Goal: Task Accomplishment & Management: Manage account settings

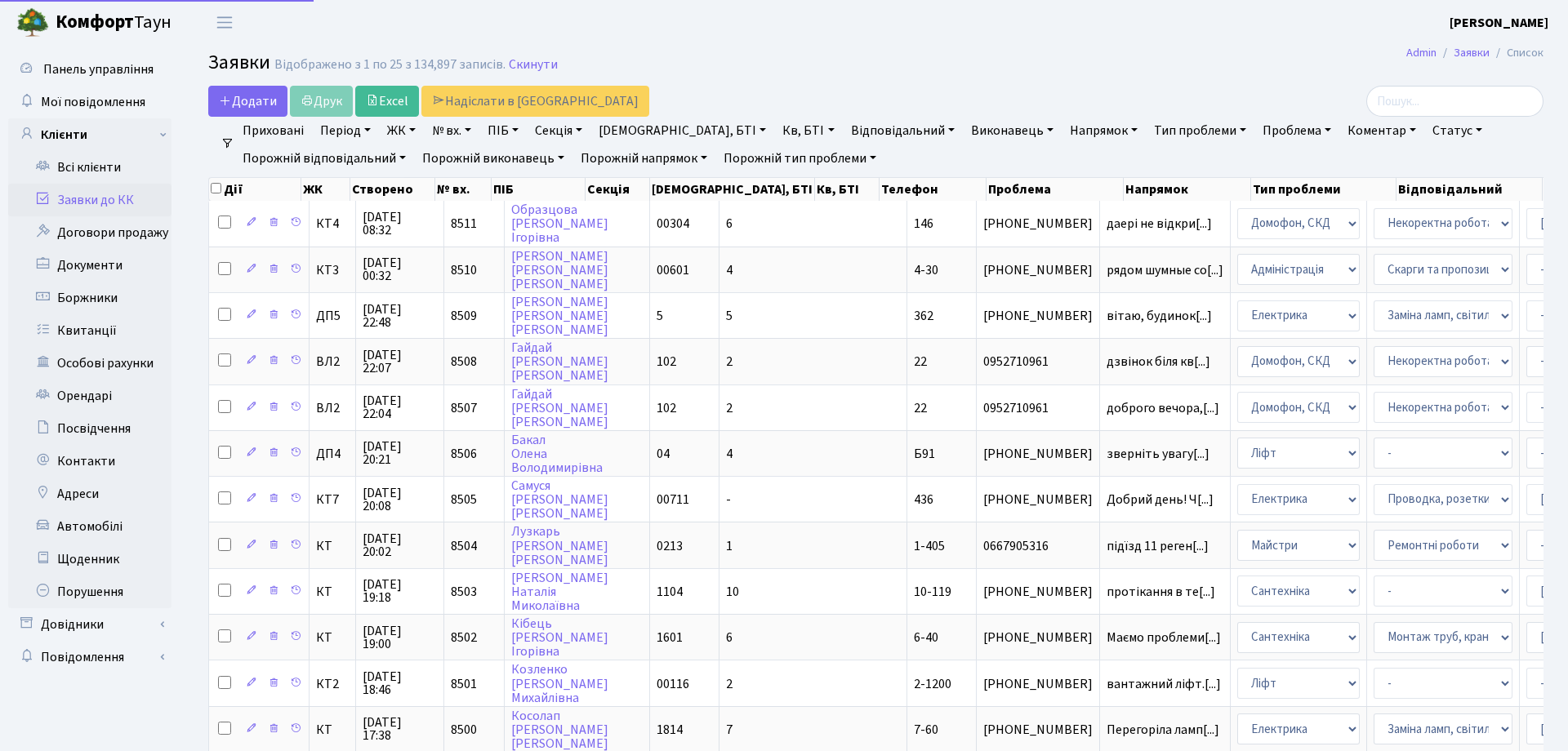
select select "25"
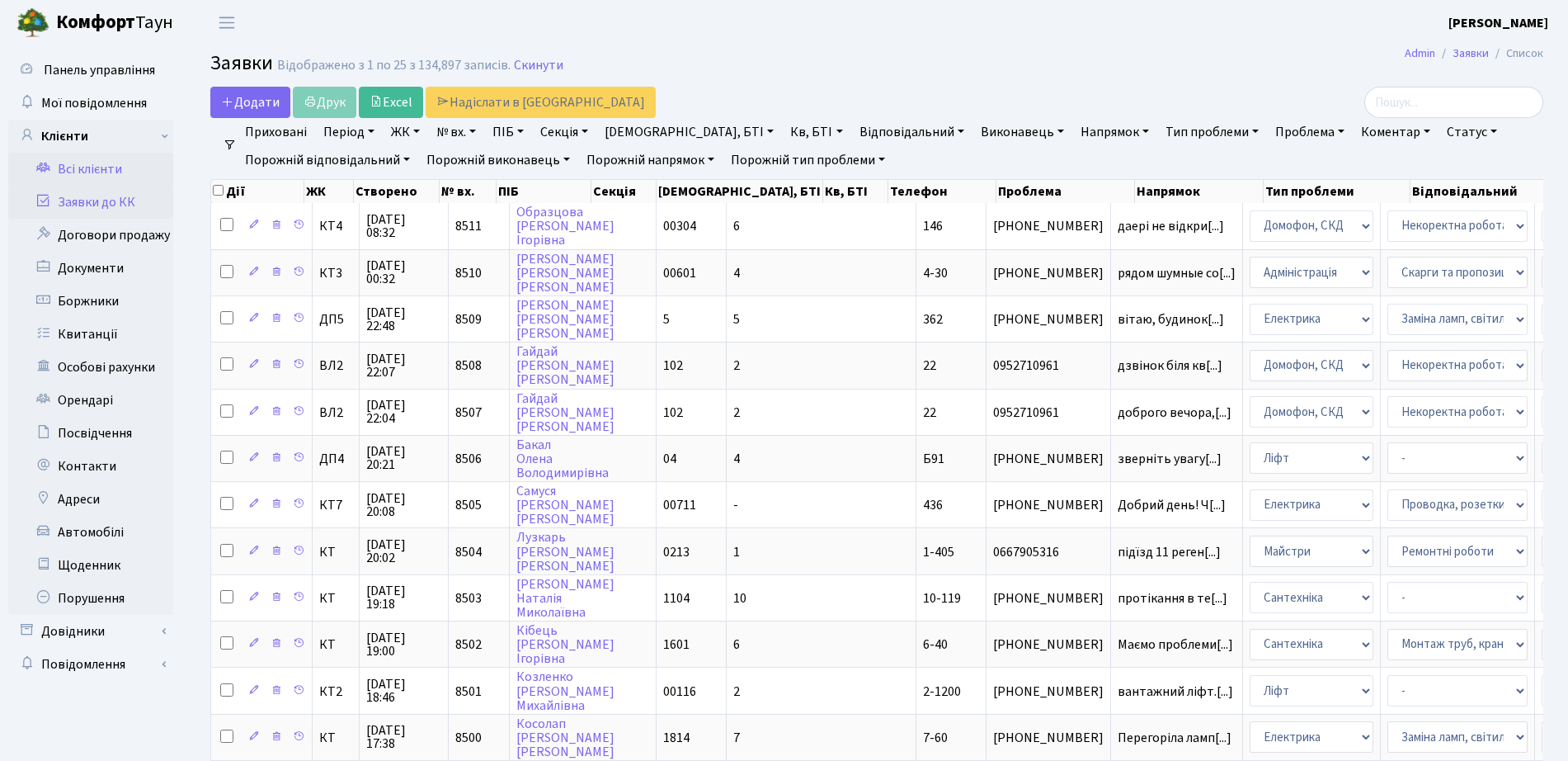
click at [94, 157] on link "Всі клієнти" at bounding box center [90, 168] width 165 height 33
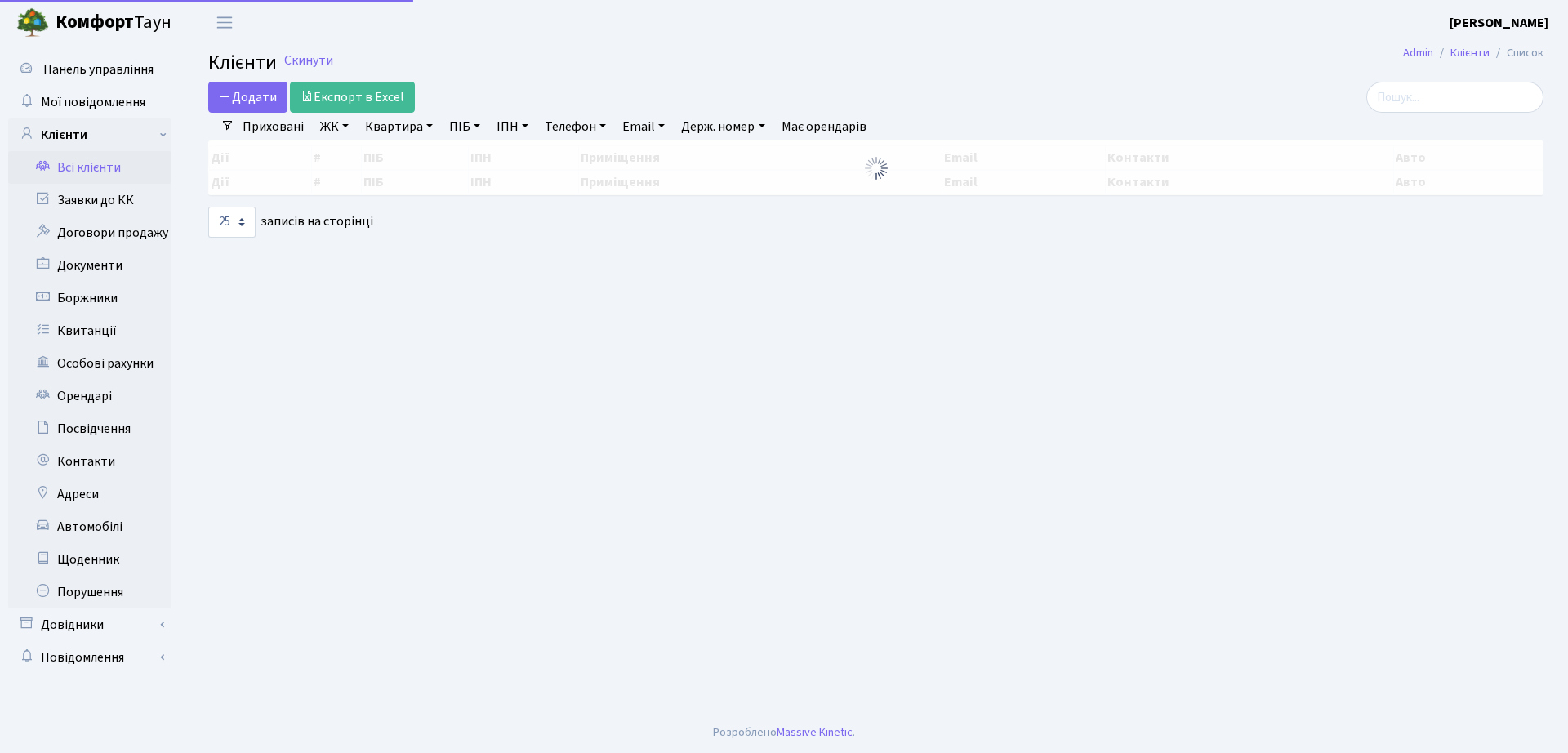
select select "25"
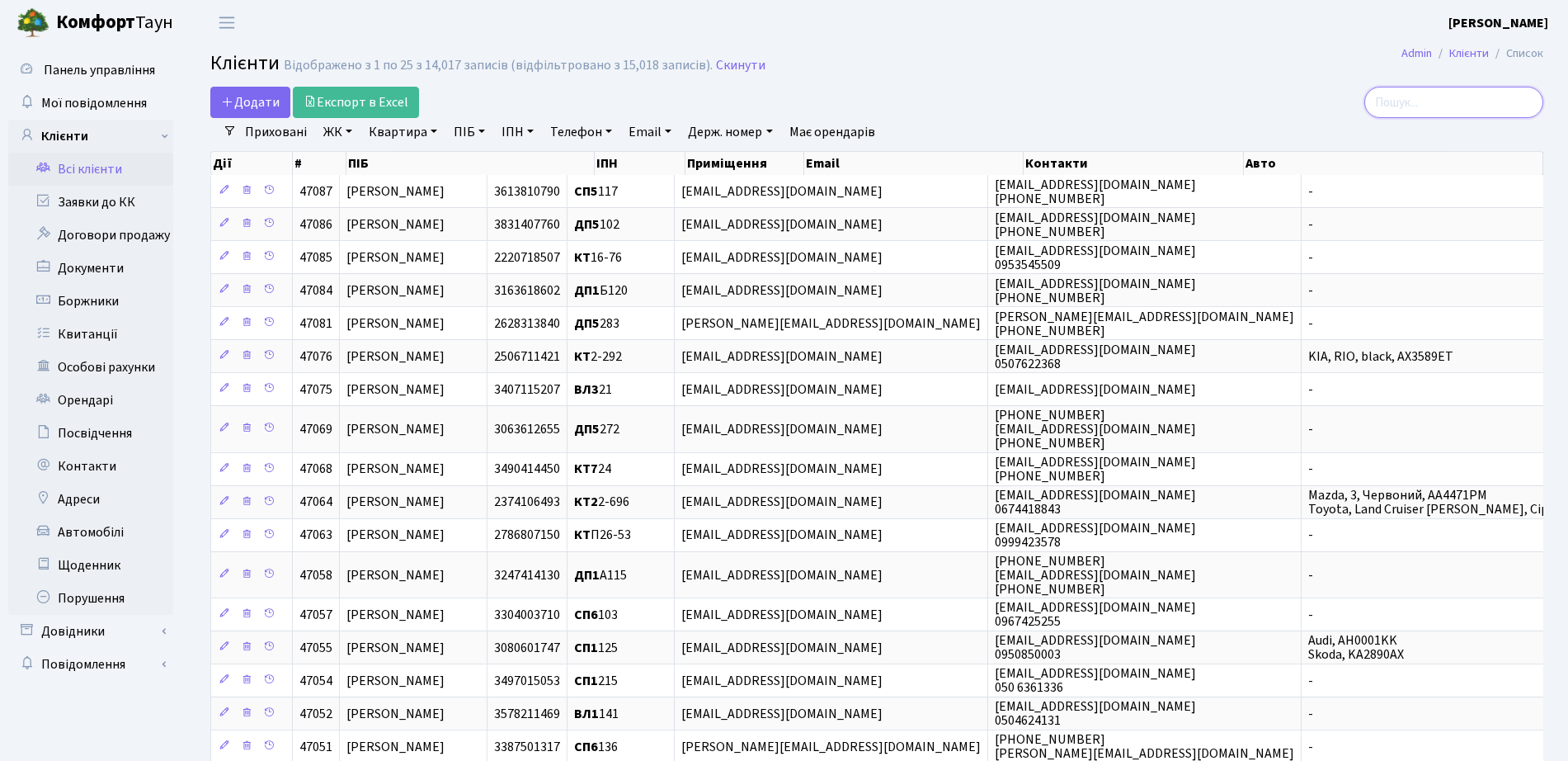
click at [1430, 97] on input "search" at bounding box center [1453, 103] width 179 height 32
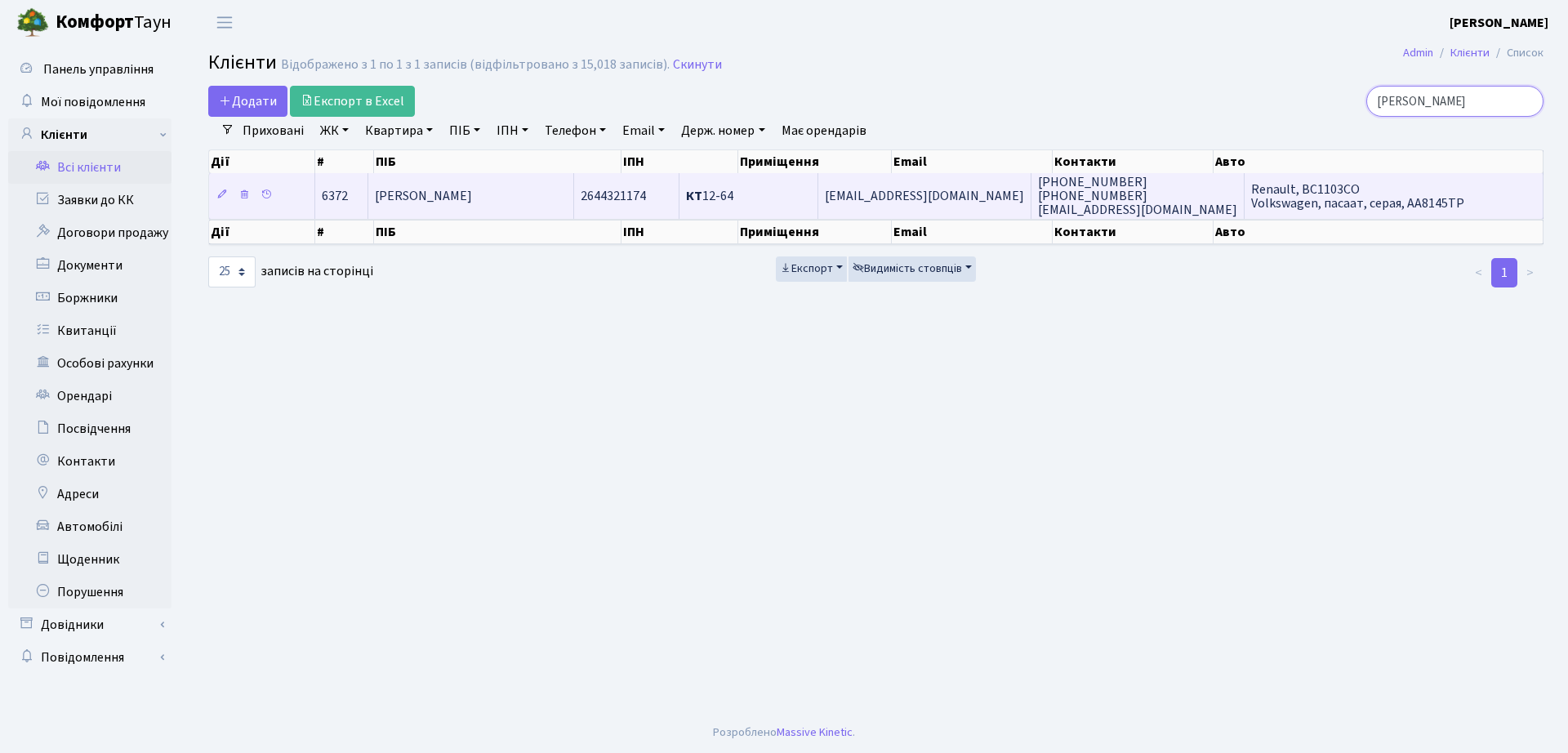
type input "булаш"
click at [794, 182] on td "КТ 12-64" at bounding box center [749, 196] width 139 height 45
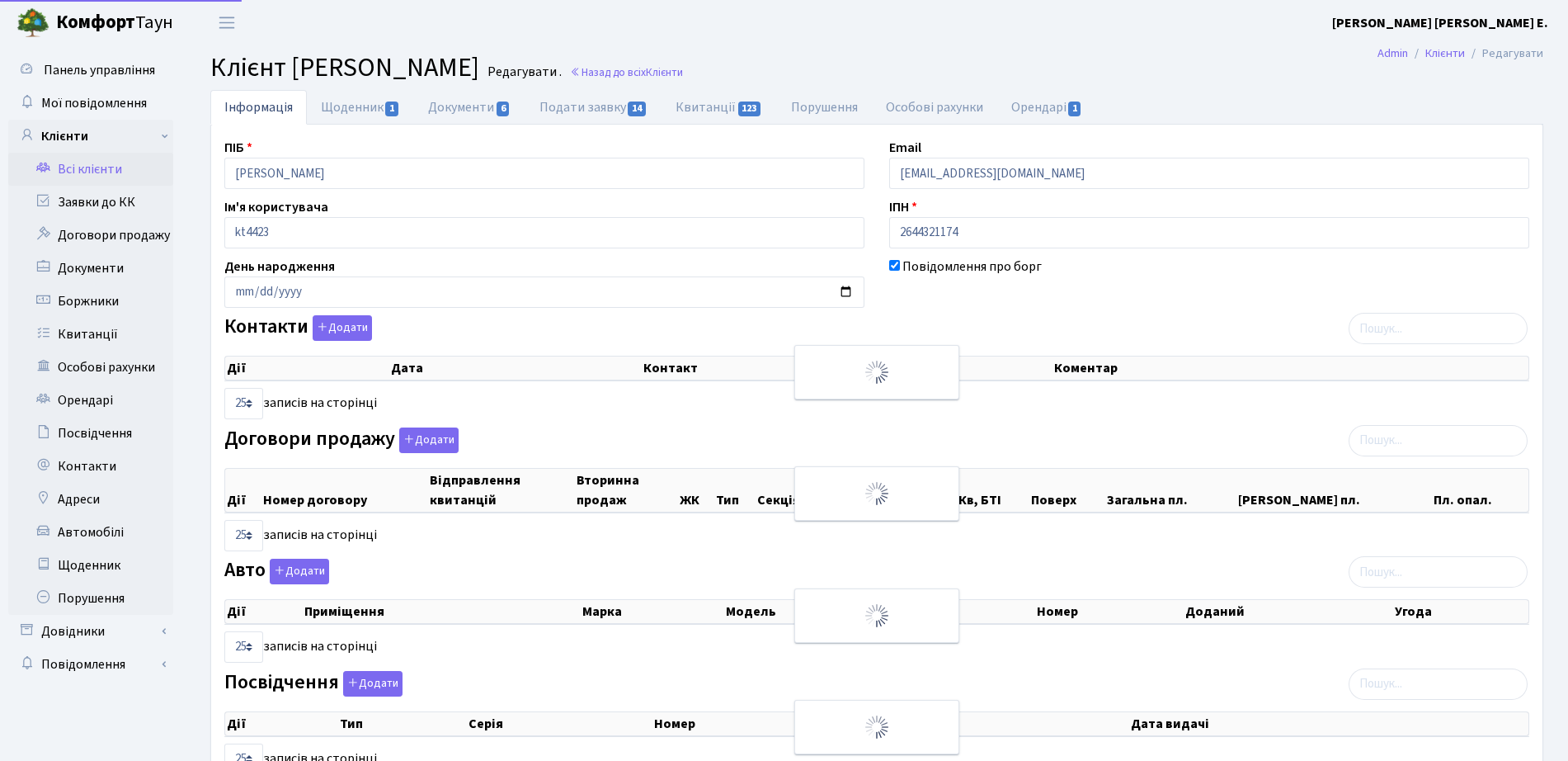
select select "25"
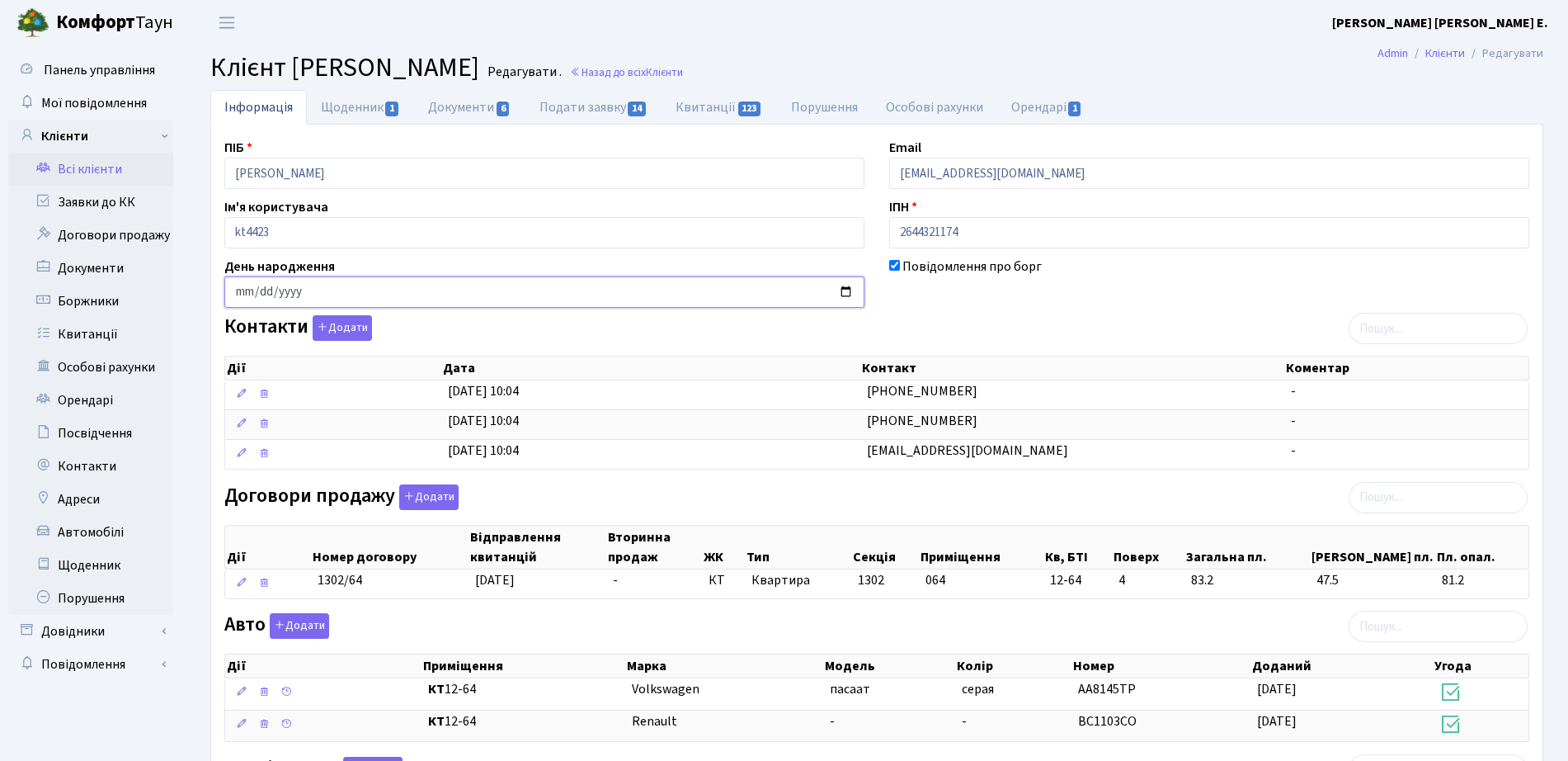
drag, startPoint x: 497, startPoint y: 286, endPoint x: 517, endPoint y: 311, distance: 32.0
drag, startPoint x: 517, startPoint y: 311, endPoint x: 845, endPoint y: 112, distance: 383.6
click at [845, 112] on link "Порушення" at bounding box center [824, 107] width 95 height 34
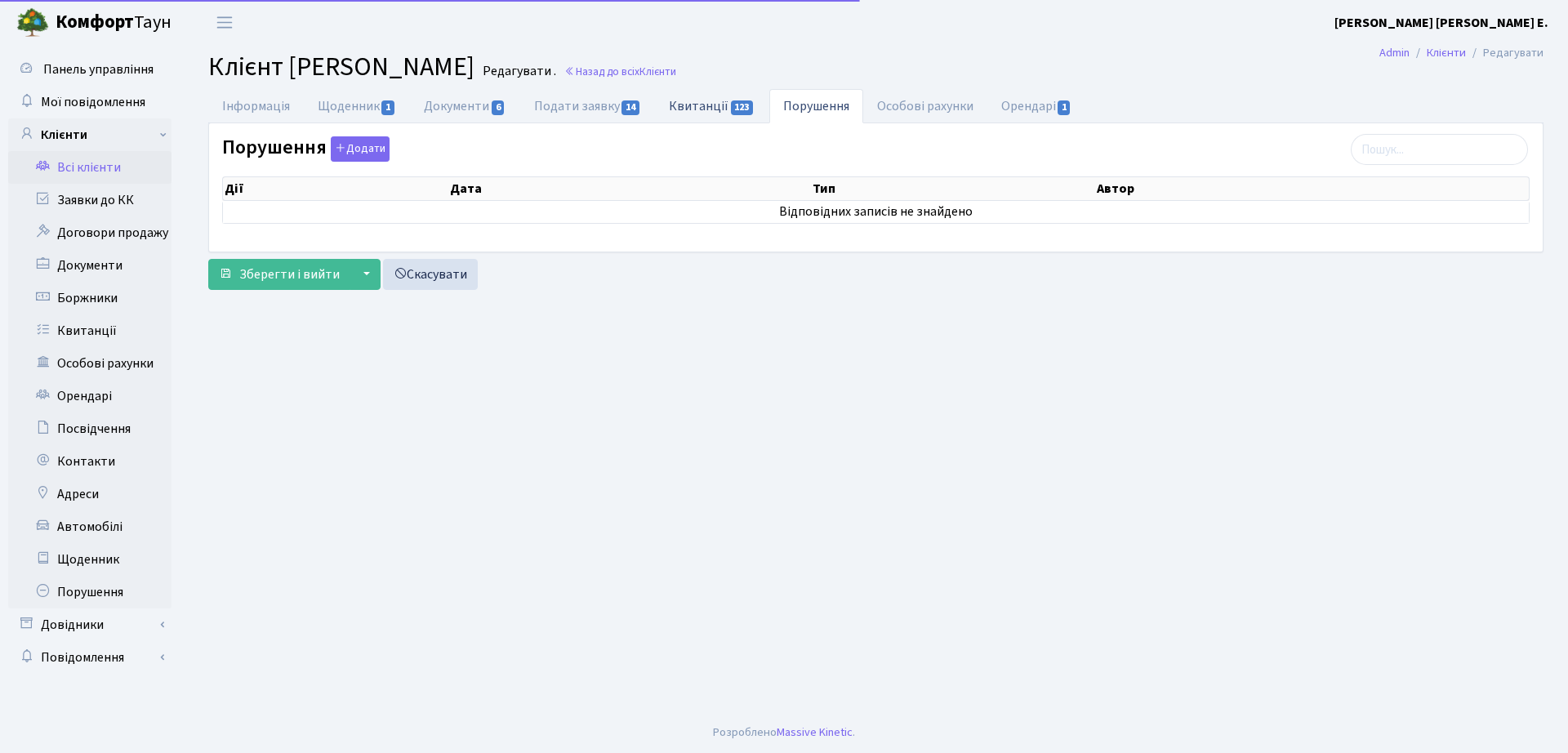
click at [714, 101] on link "Квитанції 123" at bounding box center [712, 106] width 114 height 33
select select "25"
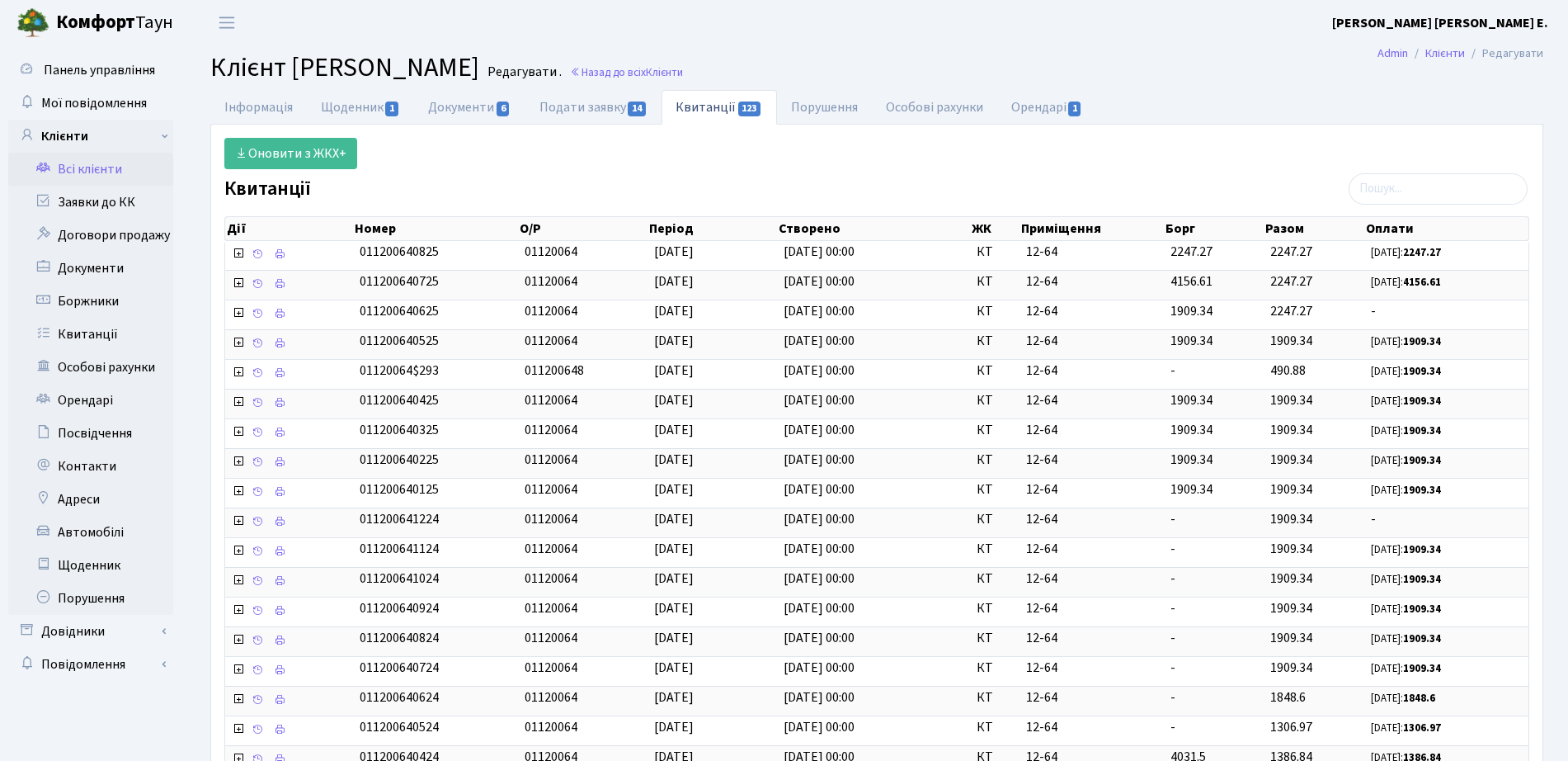
click at [700, 84] on main "Admin Клієнти Редагувати Клієнт [PERSON_NAME] . Назад до всіх Клієнти Інформаці…" at bounding box center [876, 577] width 1382 height 1063
click at [683, 72] on link "Назад до всіх Клієнти" at bounding box center [626, 72] width 113 height 16
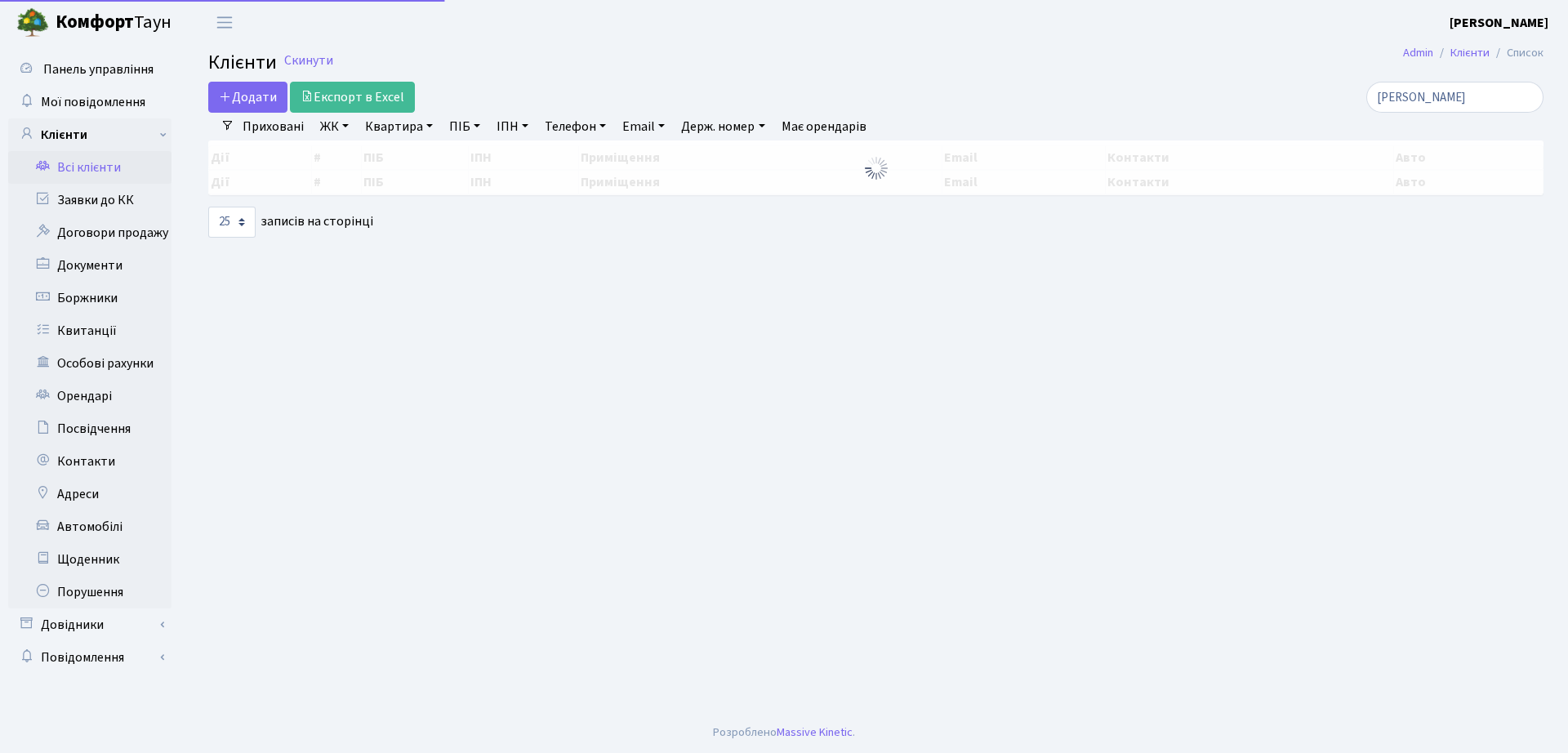
select select "25"
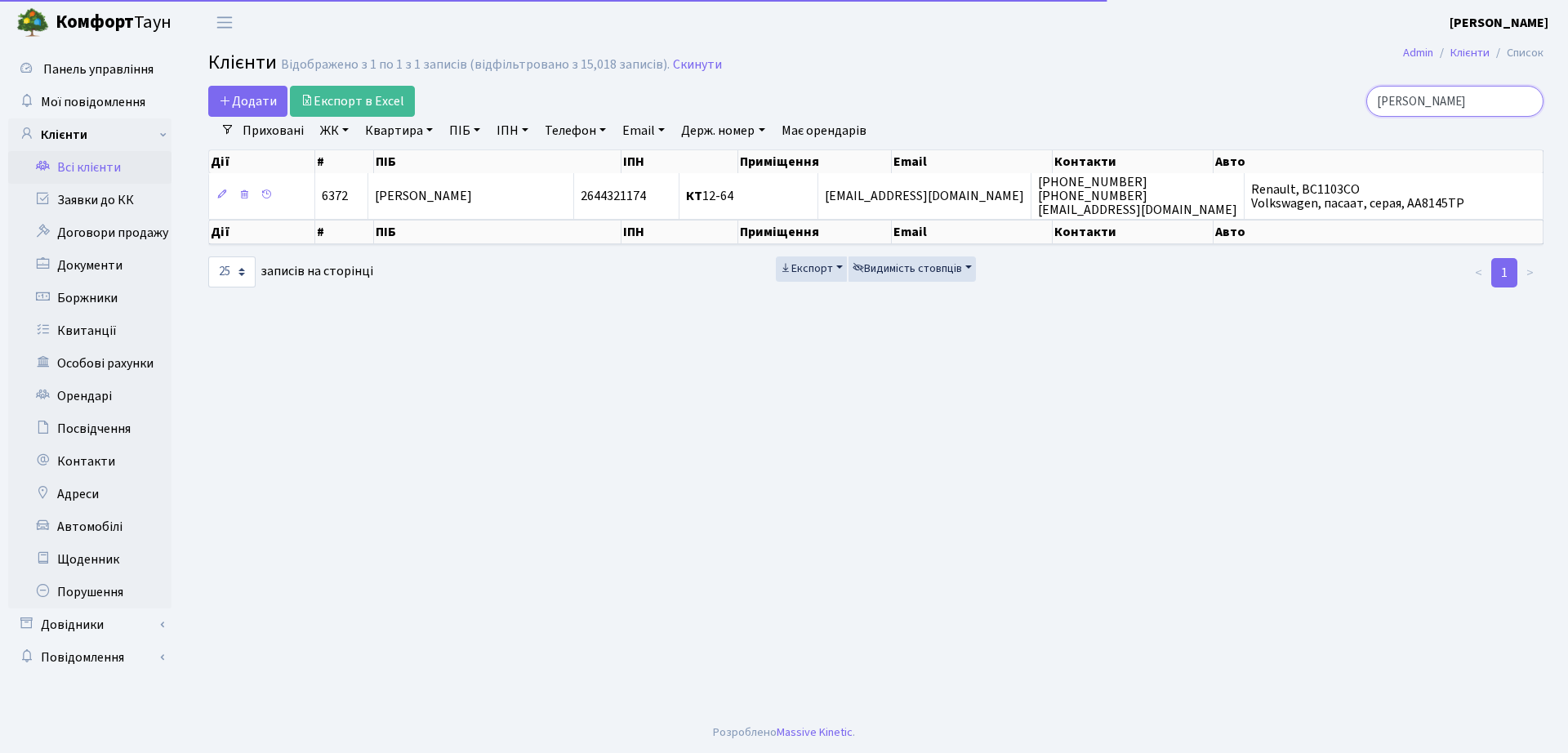
drag, startPoint x: 1429, startPoint y: 100, endPoint x: 1036, endPoint y: 130, distance: 394.1
click at [1036, 130] on div "Додати Експорт в Excel булаш Фільтри Приховані ЖК ТХ, вул. Ділова, 1/2 КТ, вул.…" at bounding box center [876, 187] width 1359 height 203
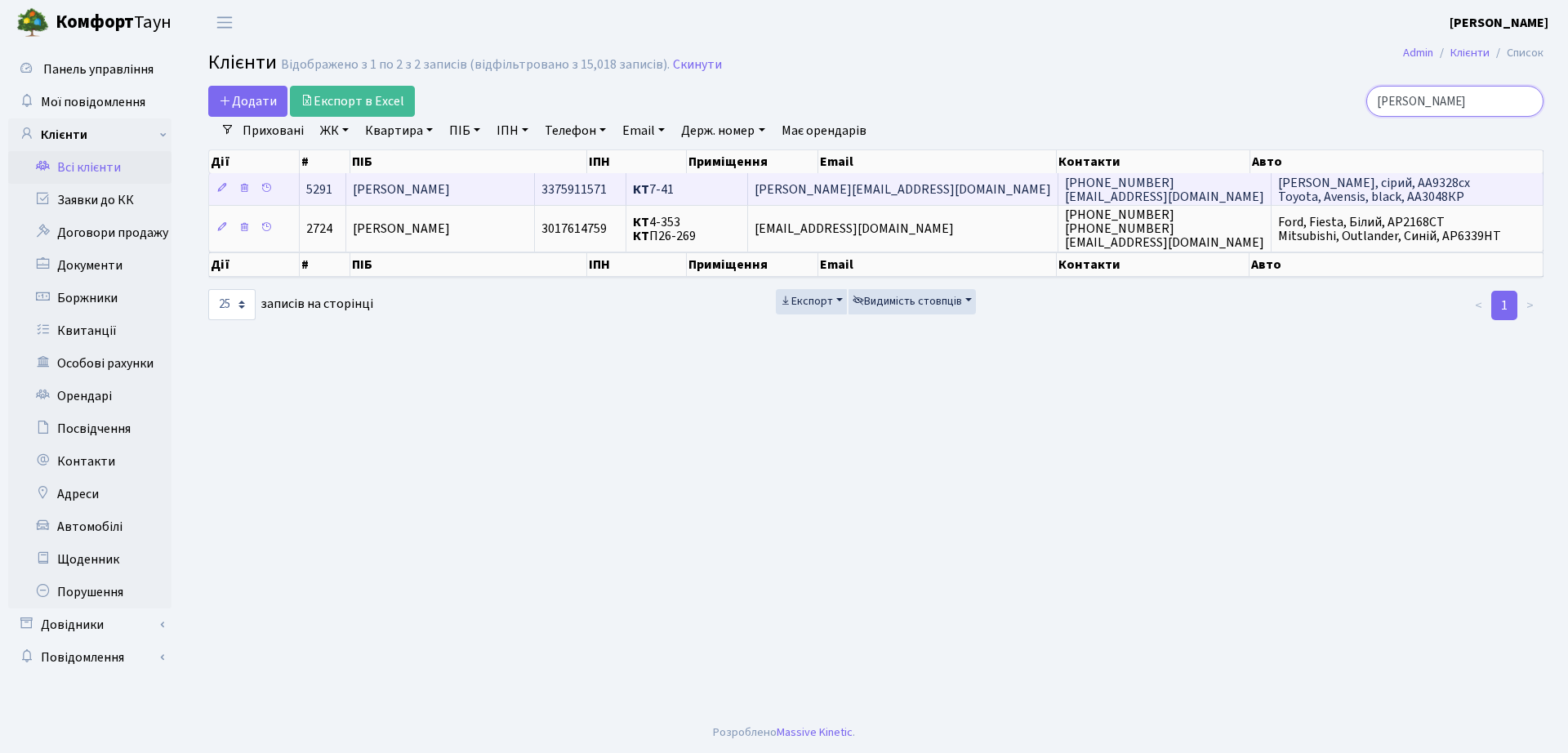
type input "боровик"
click at [748, 199] on td "КТ 7-41" at bounding box center [687, 189] width 121 height 32
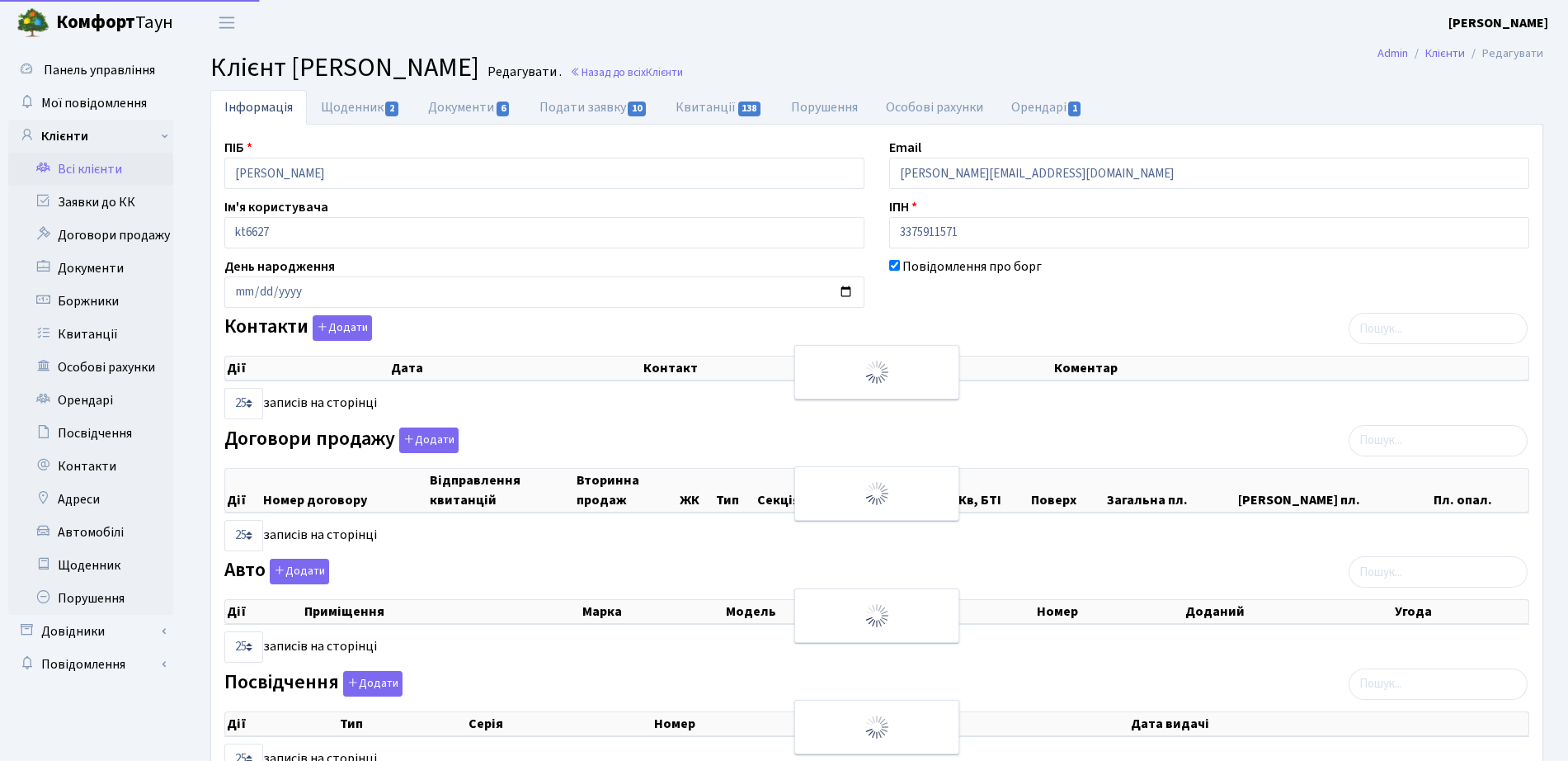
select select "25"
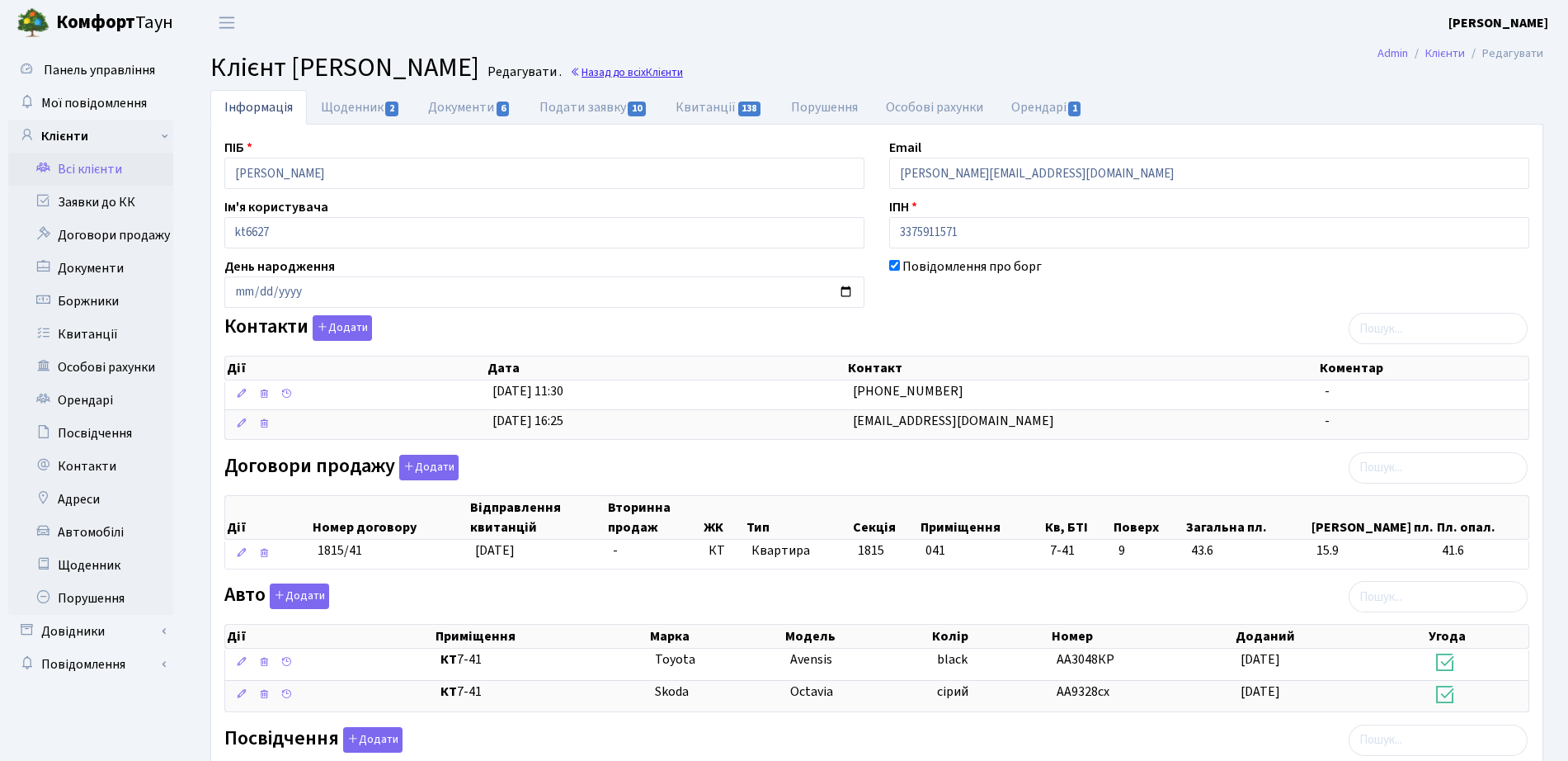
click at [683, 79] on link "Назад до всіх Клієнти" at bounding box center [626, 72] width 113 height 16
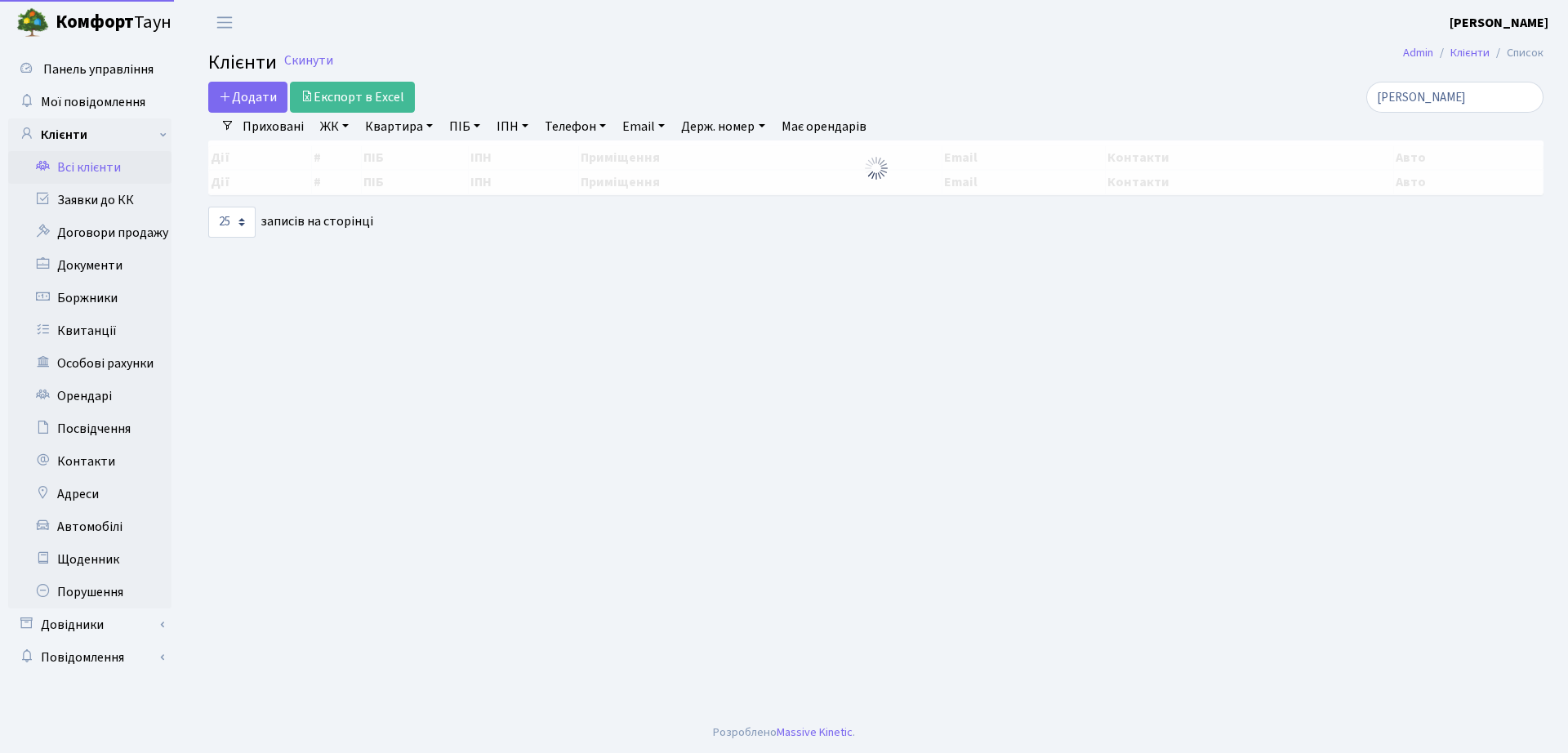
select select "25"
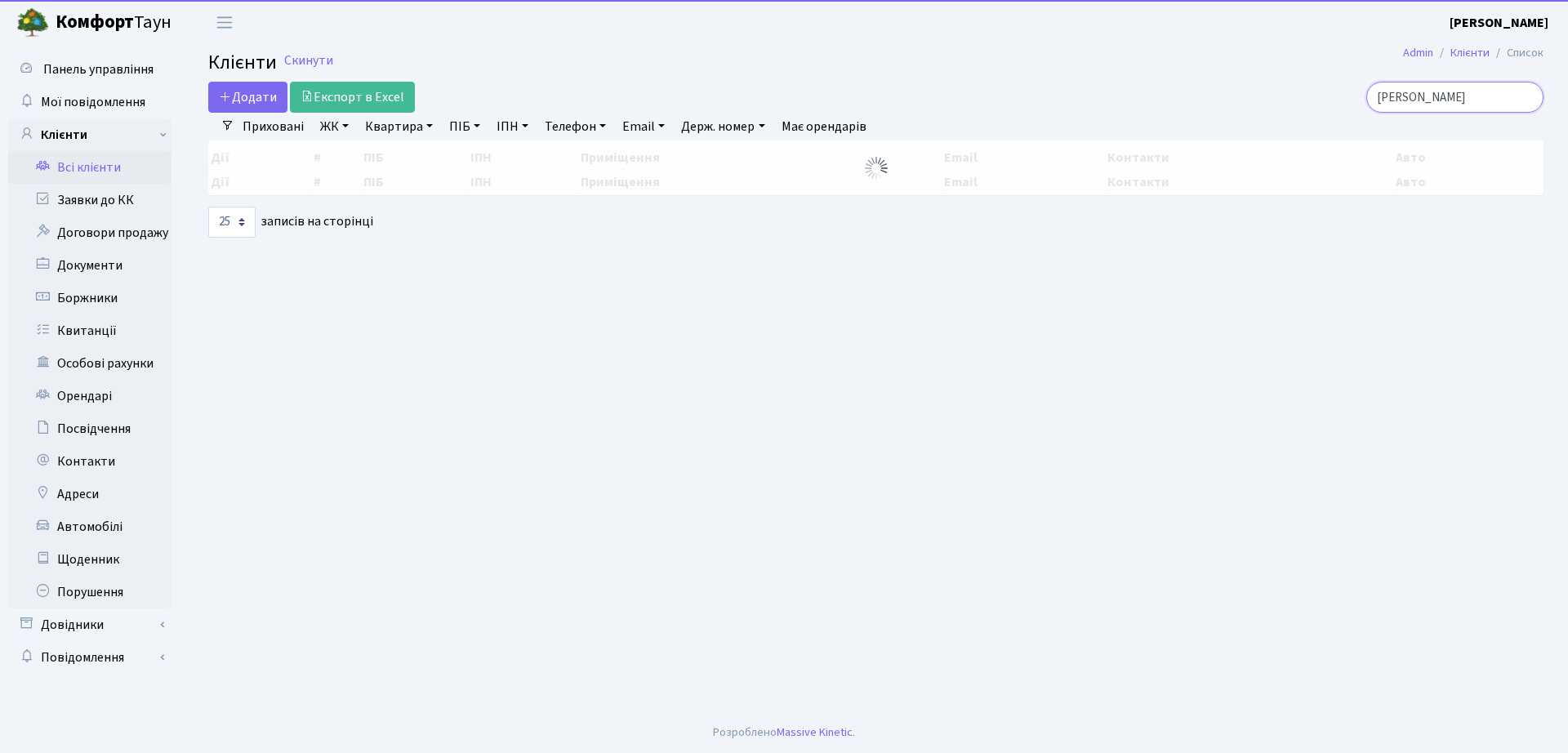
click at [1158, 126] on div "Додати Експорт в Excel [PERSON_NAME] Фільтри Приховані ЖК ТХ, вул. [PERSON_NAME…" at bounding box center [876, 159] width 1359 height 156
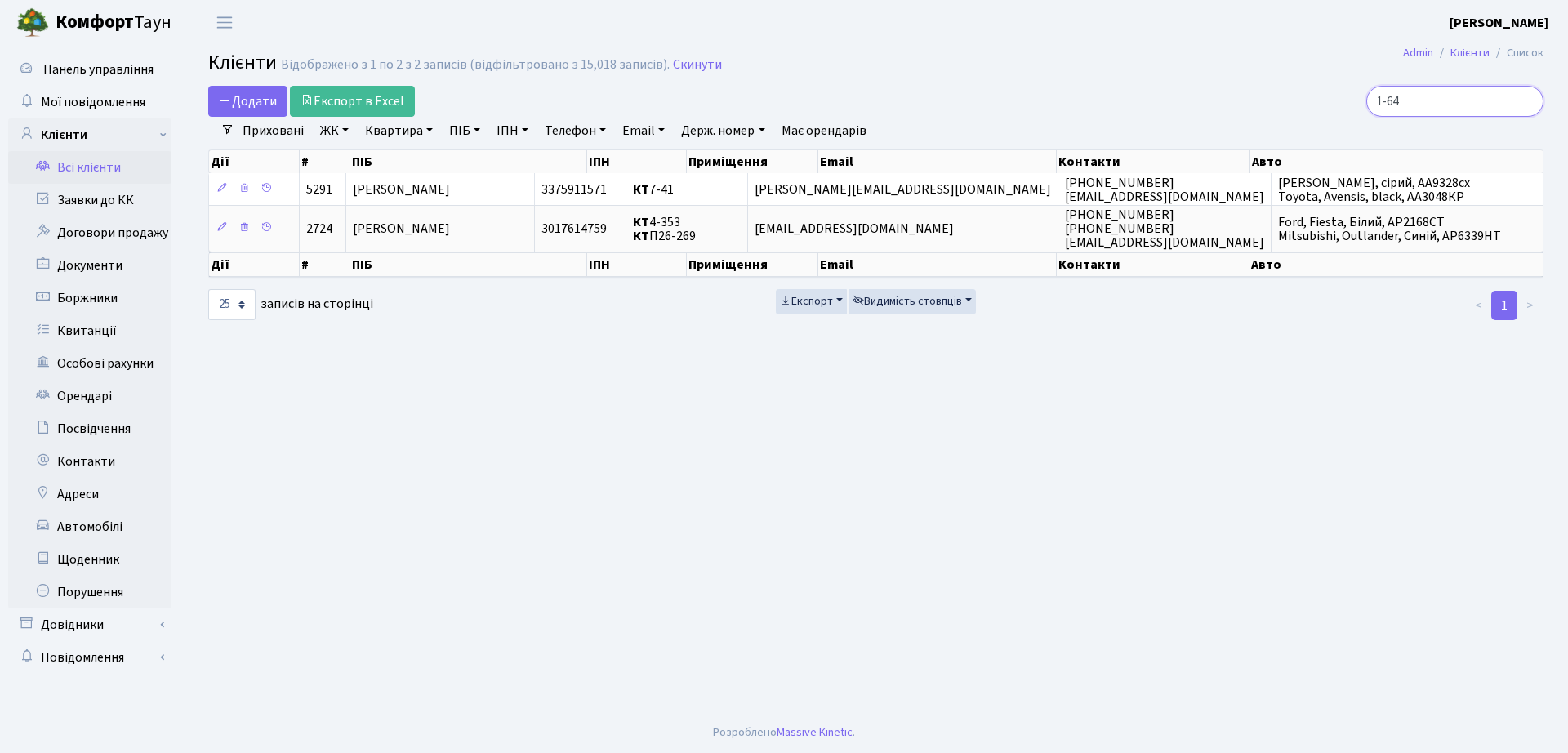
type input "1-64"
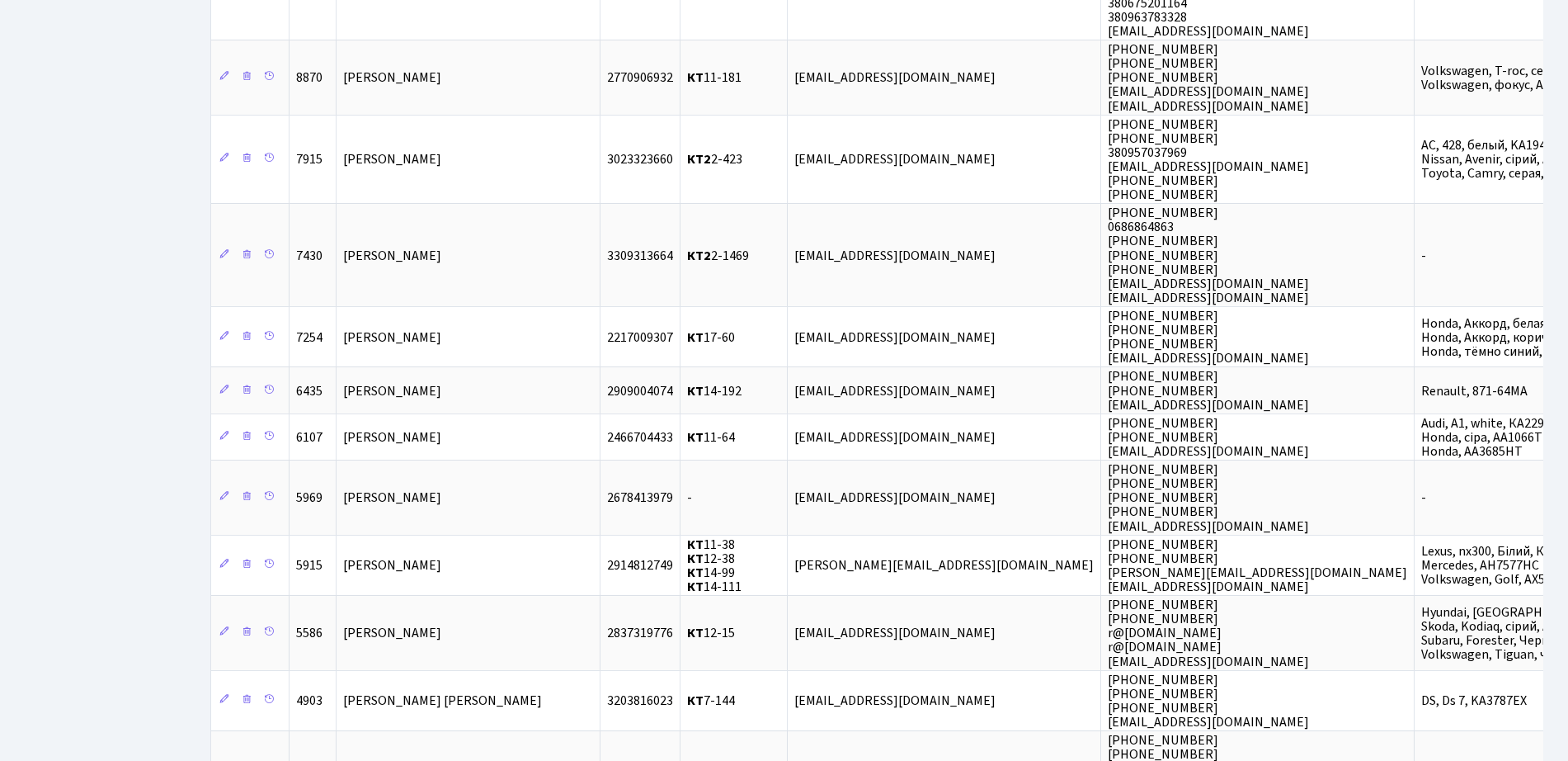
scroll to position [1551, 0]
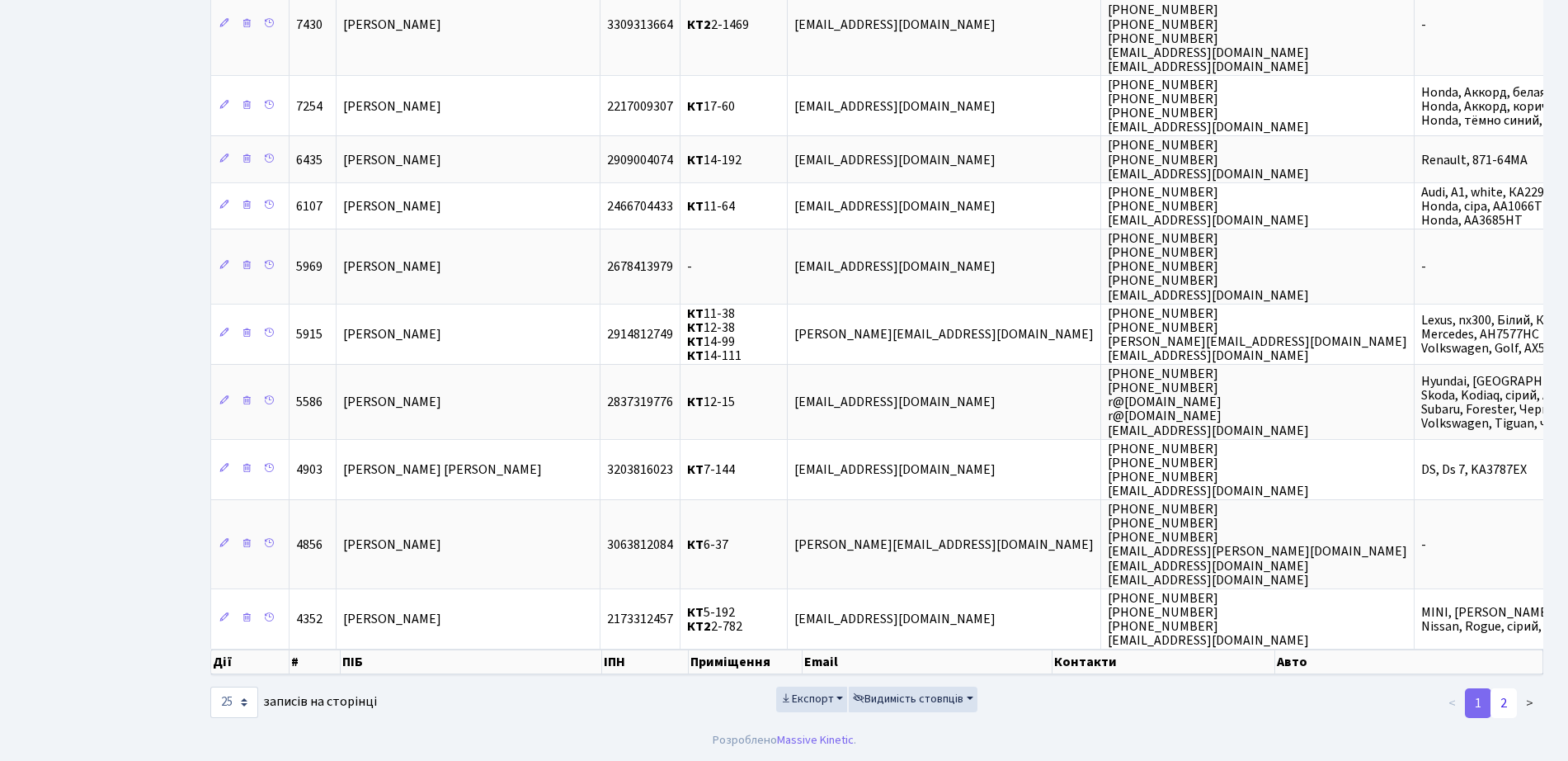
click at [1505, 702] on link "2" at bounding box center [1503, 703] width 27 height 30
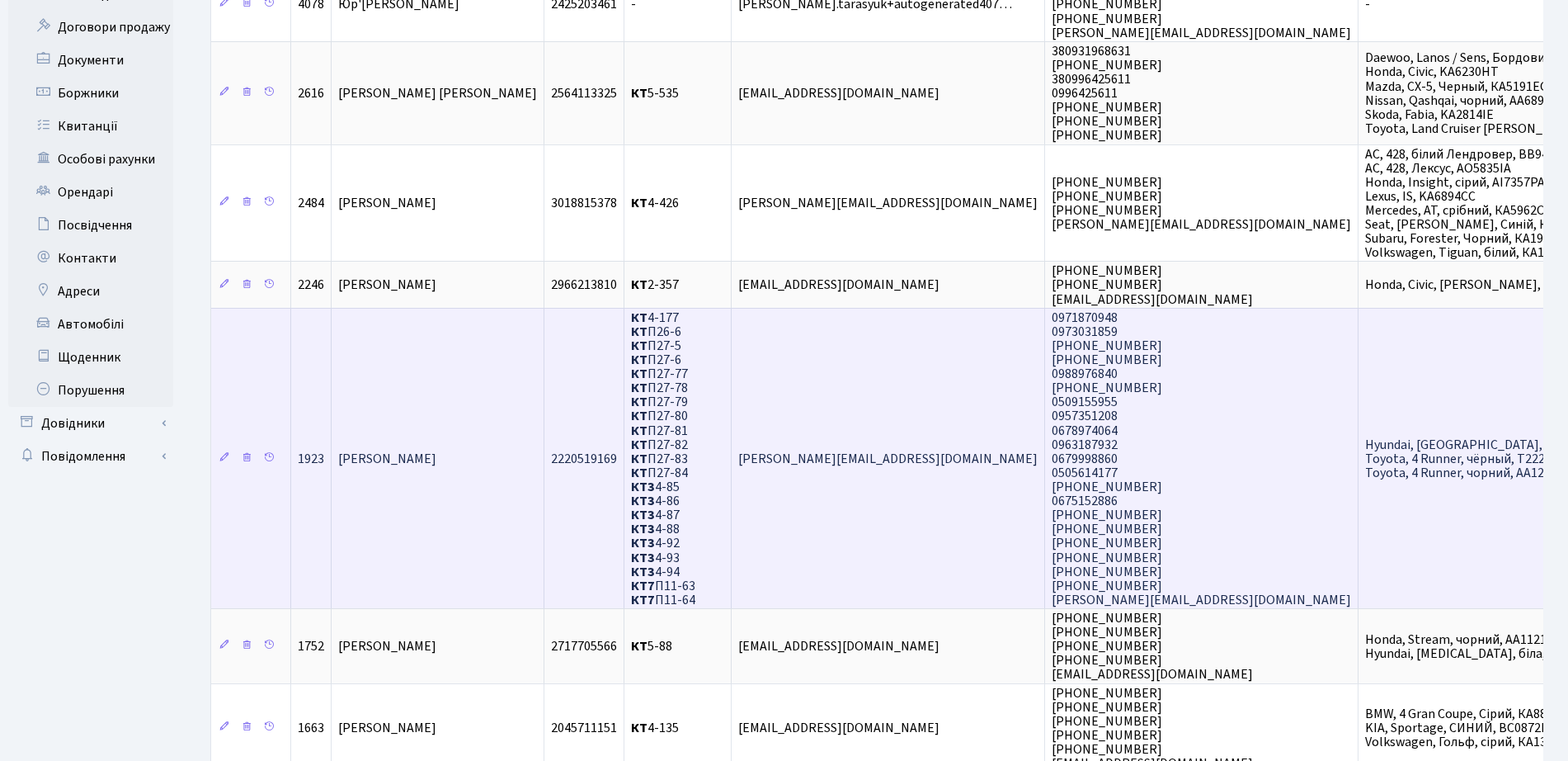
scroll to position [453, 0]
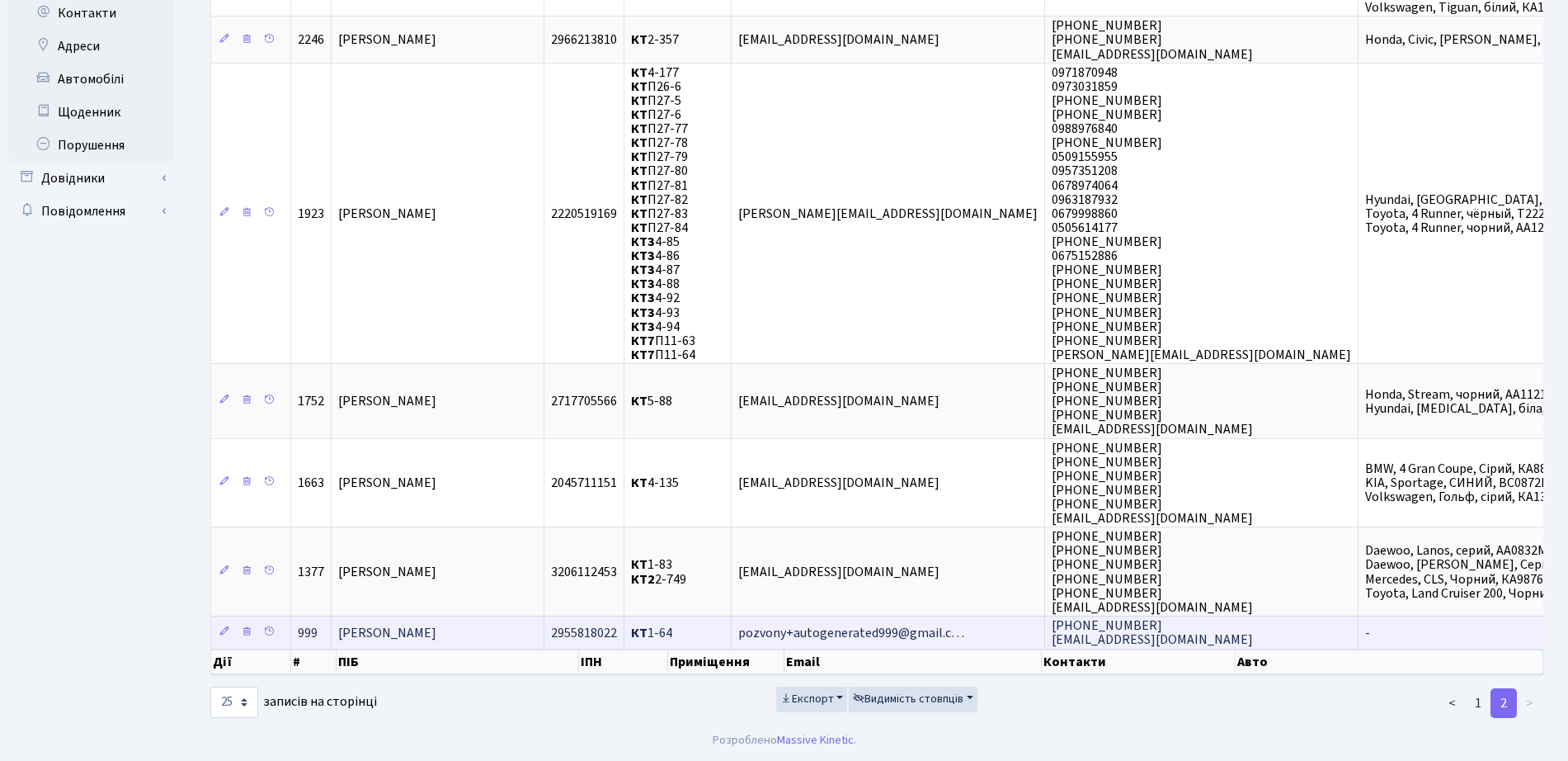
click at [731, 634] on td "КТ 1-64" at bounding box center [678, 631] width 107 height 33
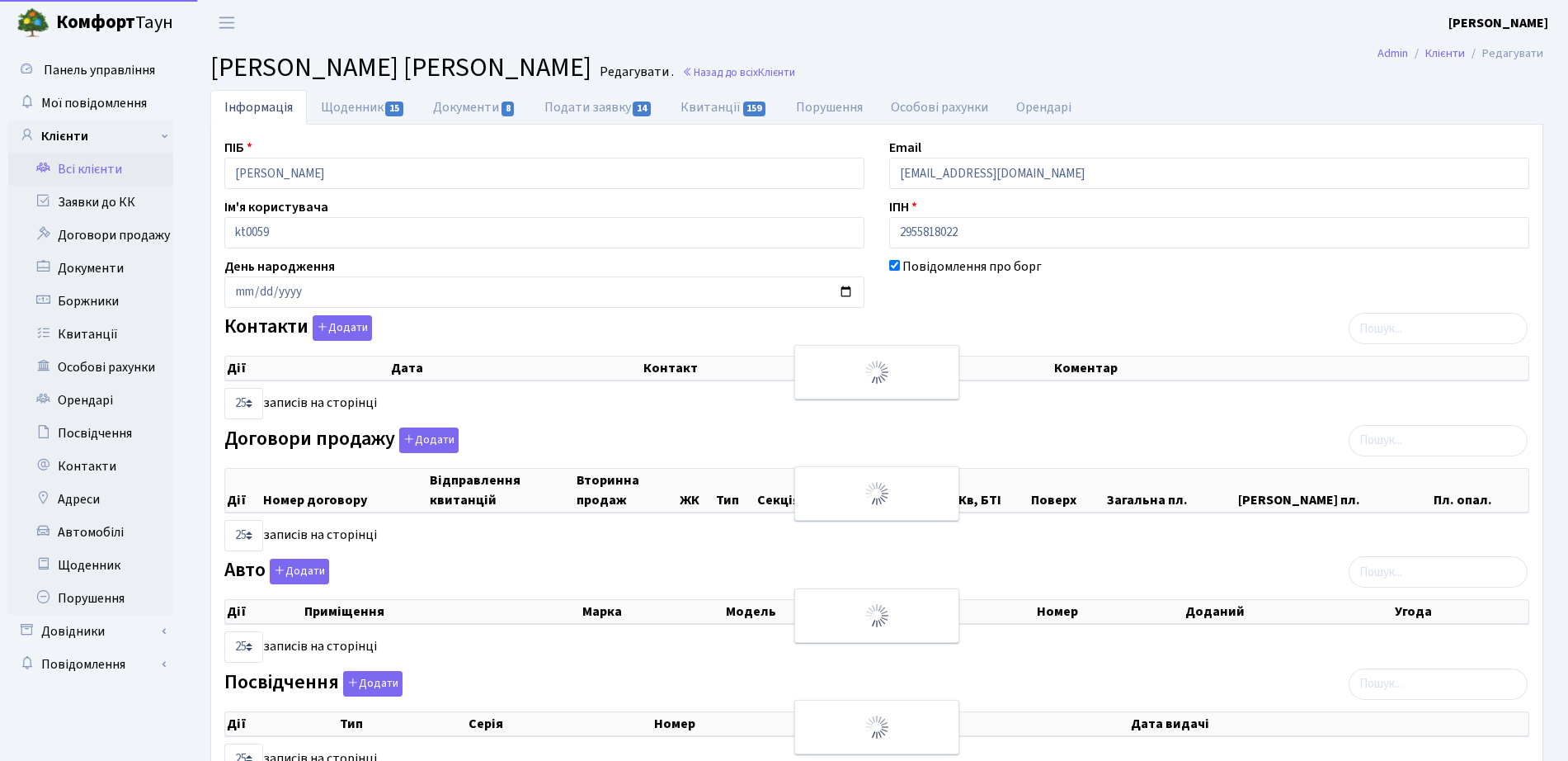
select select "25"
